Goal: Task Accomplishment & Management: Manage account settings

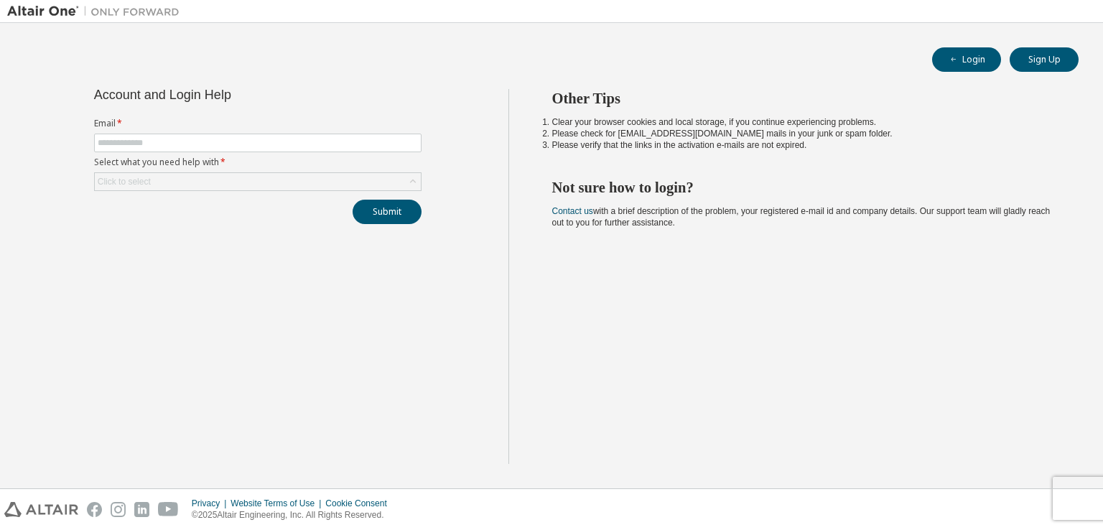
click at [664, 36] on div "Login Sign Up Account and Login Help Email * Select what you need help with * C…" at bounding box center [551, 255] width 1089 height 451
click at [279, 146] on input "text" at bounding box center [258, 142] width 320 height 11
paste input "**********"
type input "**********"
click at [408, 181] on icon at bounding box center [413, 182] width 14 height 14
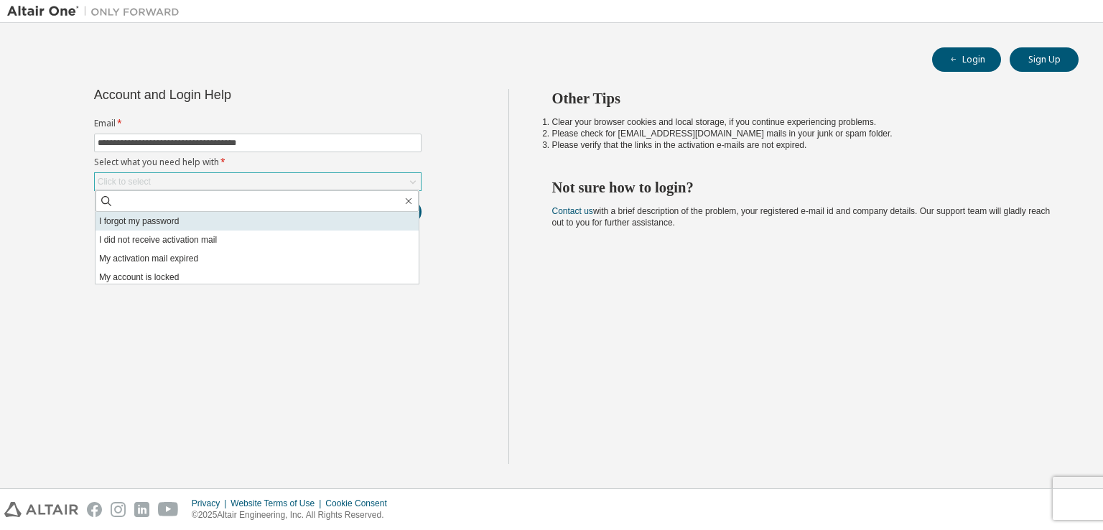
click at [165, 226] on li "I forgot my password" at bounding box center [257, 221] width 323 height 19
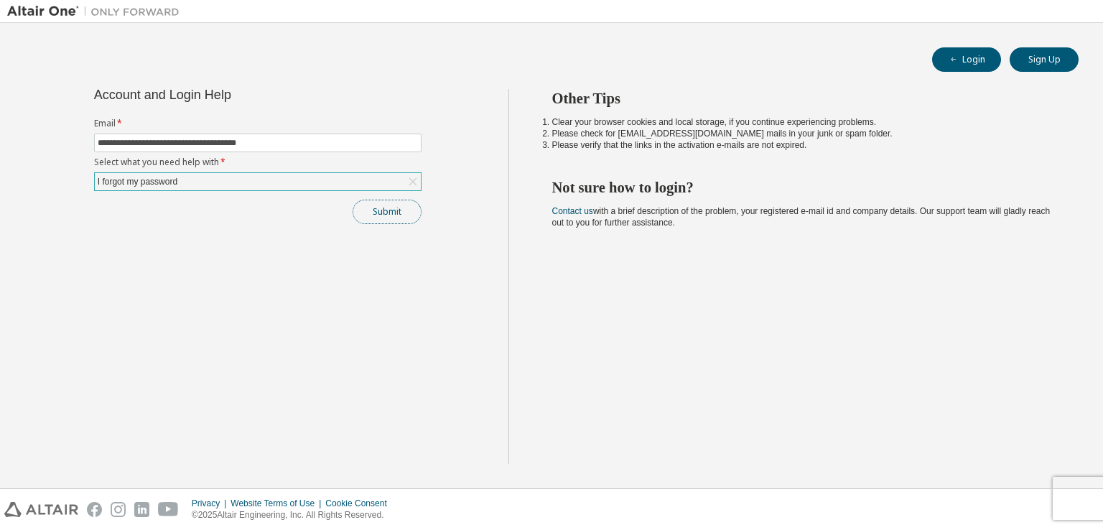
click at [394, 210] on button "Submit" at bounding box center [387, 212] width 69 height 24
click at [384, 211] on button "Submit" at bounding box center [387, 212] width 69 height 24
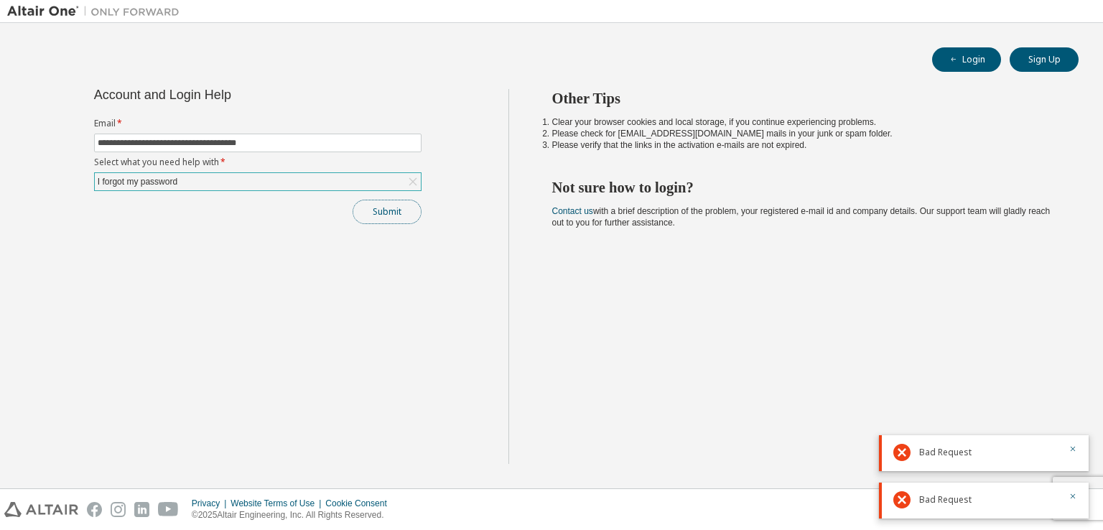
click at [400, 205] on button "Submit" at bounding box center [387, 212] width 69 height 24
click at [1069, 404] on icon "button" at bounding box center [1073, 401] width 9 height 9
click at [1076, 445] on icon "button" at bounding box center [1073, 449] width 9 height 9
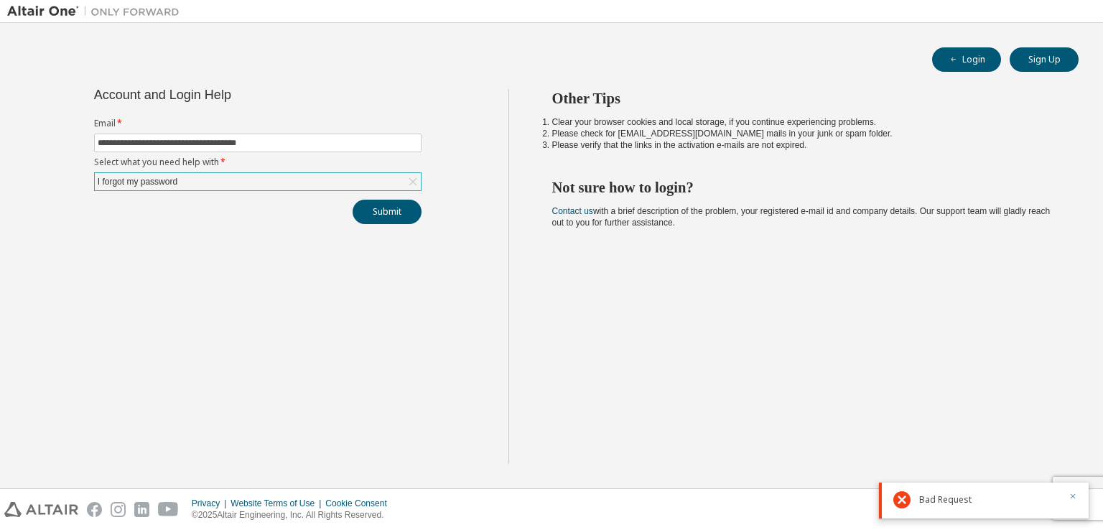
click at [1071, 501] on button "button" at bounding box center [1073, 497] width 9 height 13
click at [394, 213] on button "Submit" at bounding box center [387, 212] width 69 height 24
click at [381, 211] on button "Submit" at bounding box center [387, 212] width 69 height 24
click at [1079, 455] on div "Bad Request" at bounding box center [984, 453] width 210 height 36
click at [1075, 449] on icon "button" at bounding box center [1073, 449] width 9 height 9
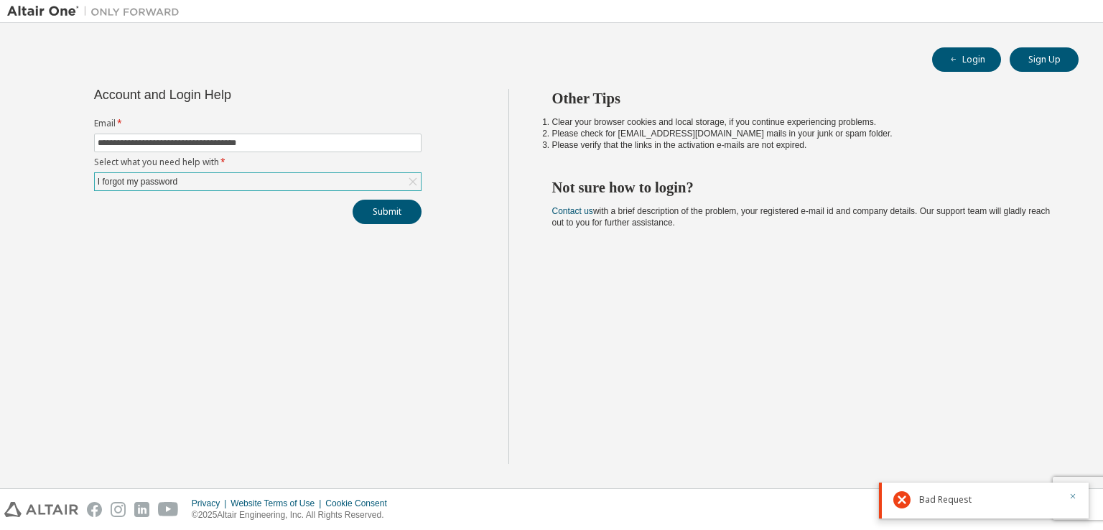
click at [1075, 497] on icon "button" at bounding box center [1073, 496] width 9 height 9
click at [396, 210] on button "Submit" at bounding box center [387, 212] width 69 height 24
click at [402, 222] on button "Submit" at bounding box center [387, 212] width 69 height 24
click at [1072, 452] on icon "button" at bounding box center [1073, 449] width 9 height 9
click at [1077, 498] on div "Bad Request" at bounding box center [984, 501] width 210 height 36
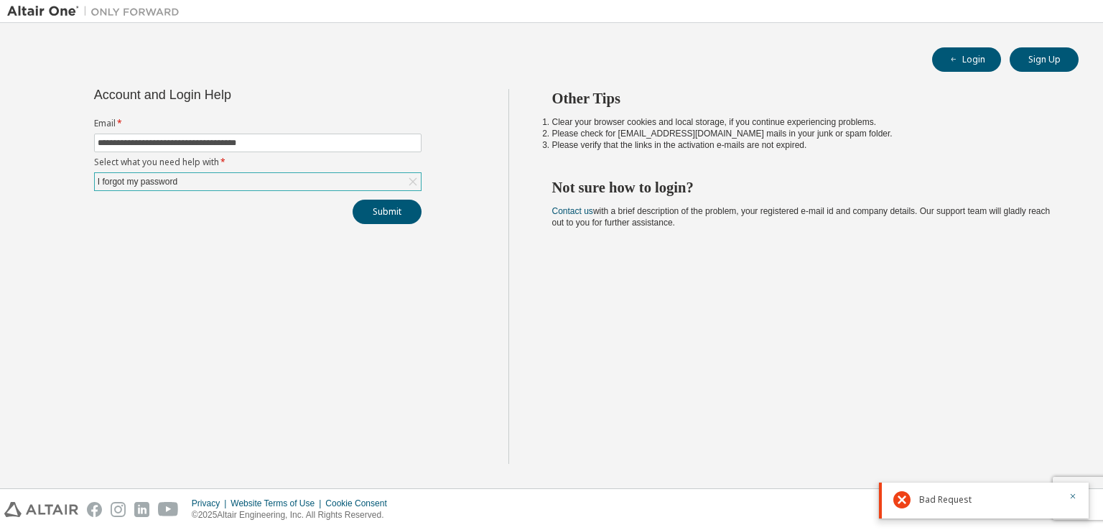
click at [1068, 497] on div at bounding box center [1068, 499] width 17 height 17
click at [1072, 496] on icon "button" at bounding box center [1073, 496] width 9 height 9
click at [721, 311] on div "Other Tips Clear your browser cookies and local storage, if you continue experi…" at bounding box center [803, 276] width 588 height 375
click at [377, 215] on button "Submit" at bounding box center [387, 212] width 69 height 24
click at [1073, 498] on icon "button" at bounding box center [1073, 496] width 9 height 9
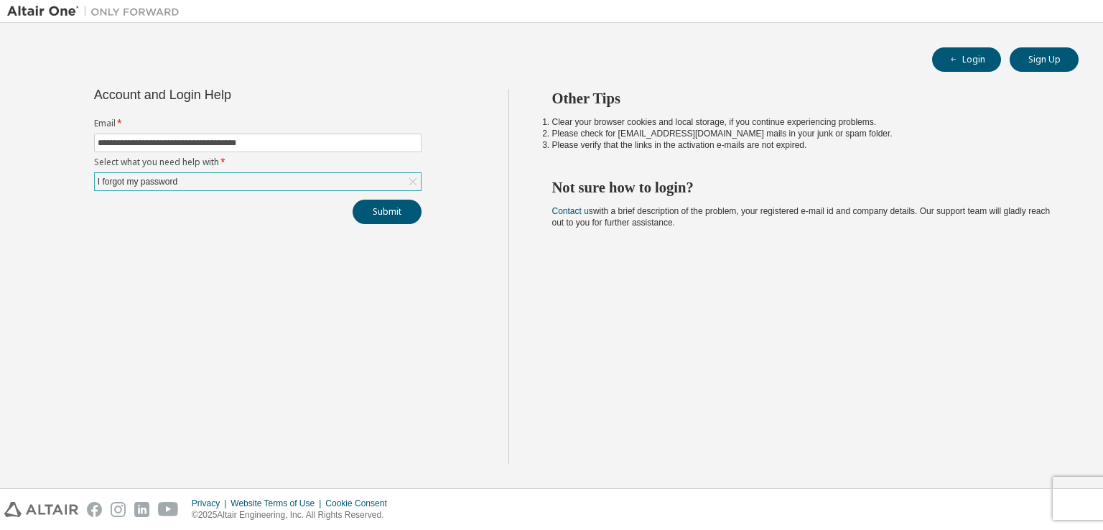
click at [1073, 498] on div "Privacy Website Terms of Use Cookie Consent © 2025 Altair Engineering, Inc. All…" at bounding box center [551, 509] width 1103 height 41
click at [540, 297] on div "Other Tips Clear your browser cookies and local storage, if you continue experi…" at bounding box center [803, 276] width 588 height 375
click at [407, 187] on icon at bounding box center [413, 182] width 14 height 14
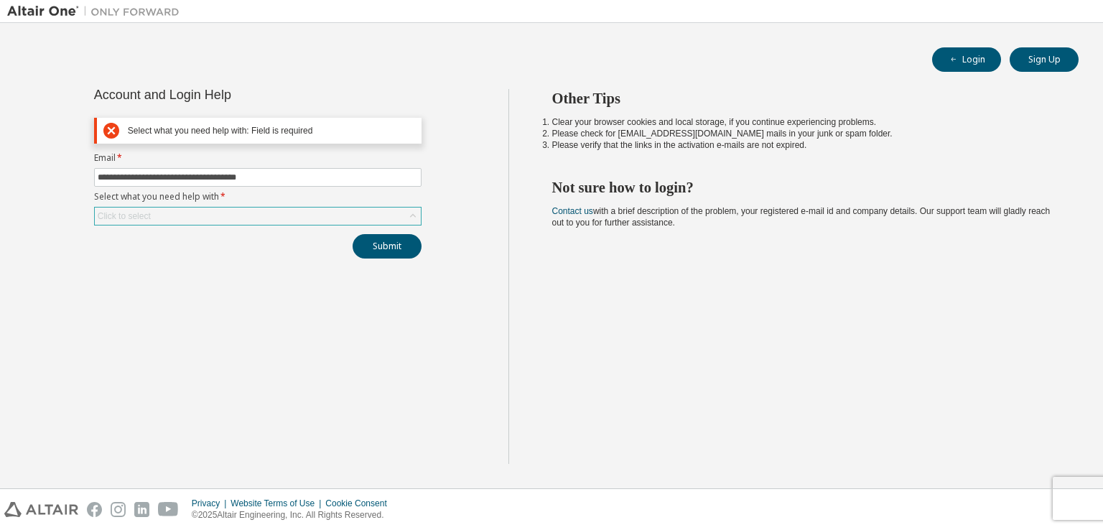
click at [164, 142] on div "Select what you need help with: Field is required" at bounding box center [258, 131] width 328 height 26
click at [111, 130] on icon at bounding box center [111, 130] width 16 height 17
click at [396, 219] on div "Click to select" at bounding box center [258, 216] width 326 height 17
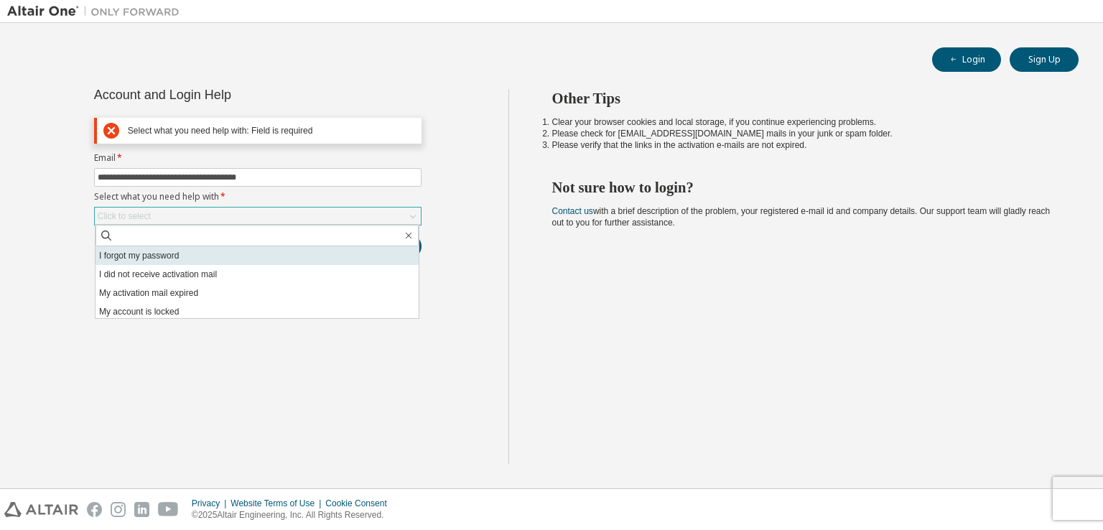
click at [205, 259] on li "I forgot my password" at bounding box center [257, 255] width 323 height 19
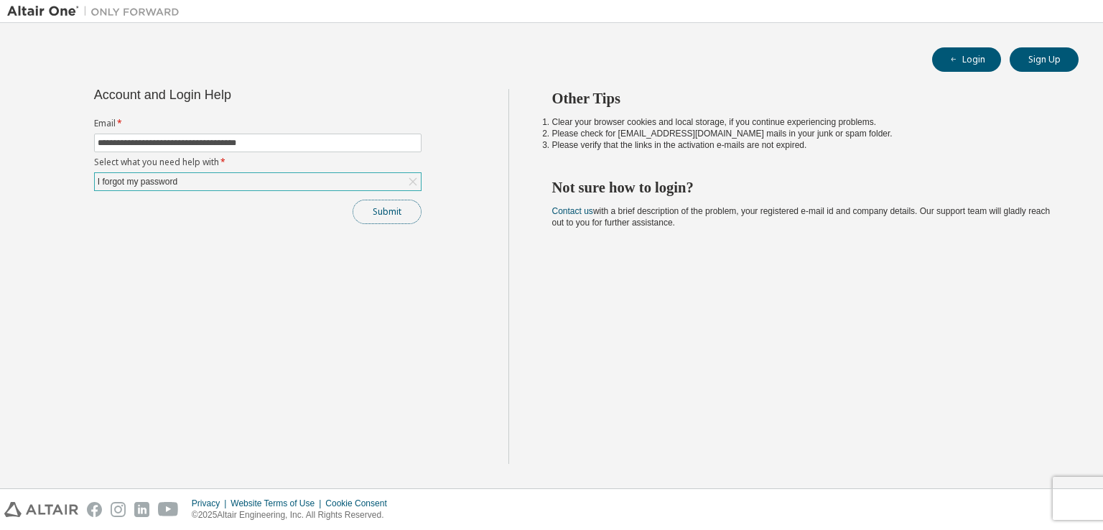
click at [391, 215] on button "Submit" at bounding box center [387, 212] width 69 height 24
click at [1075, 492] on icon "button" at bounding box center [1073, 496] width 9 height 9
click at [411, 210] on button "Submit" at bounding box center [387, 212] width 69 height 24
click at [1076, 493] on icon "button" at bounding box center [1073, 496] width 9 height 9
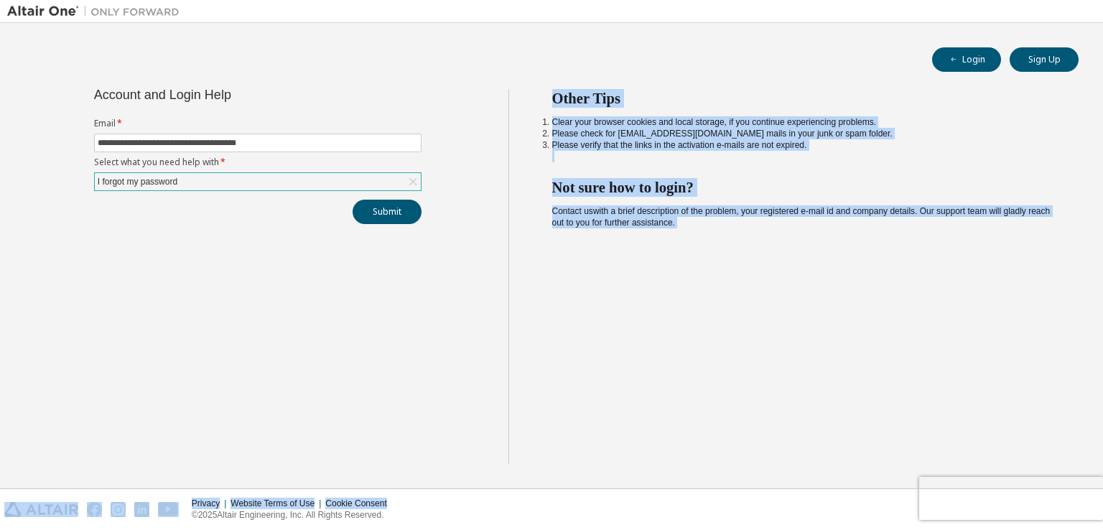
drag, startPoint x: 1076, startPoint y: 493, endPoint x: 495, endPoint y: 256, distance: 627.6
click at [495, 256] on div "**********" at bounding box center [551, 265] width 1103 height 530
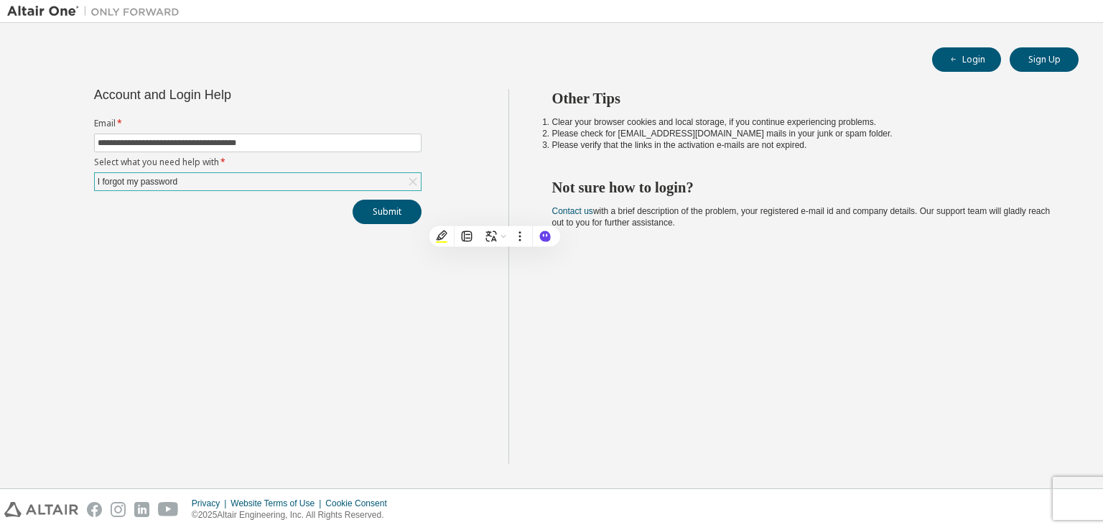
click at [137, 60] on div "Login Sign Up" at bounding box center [551, 59] width 1054 height 24
